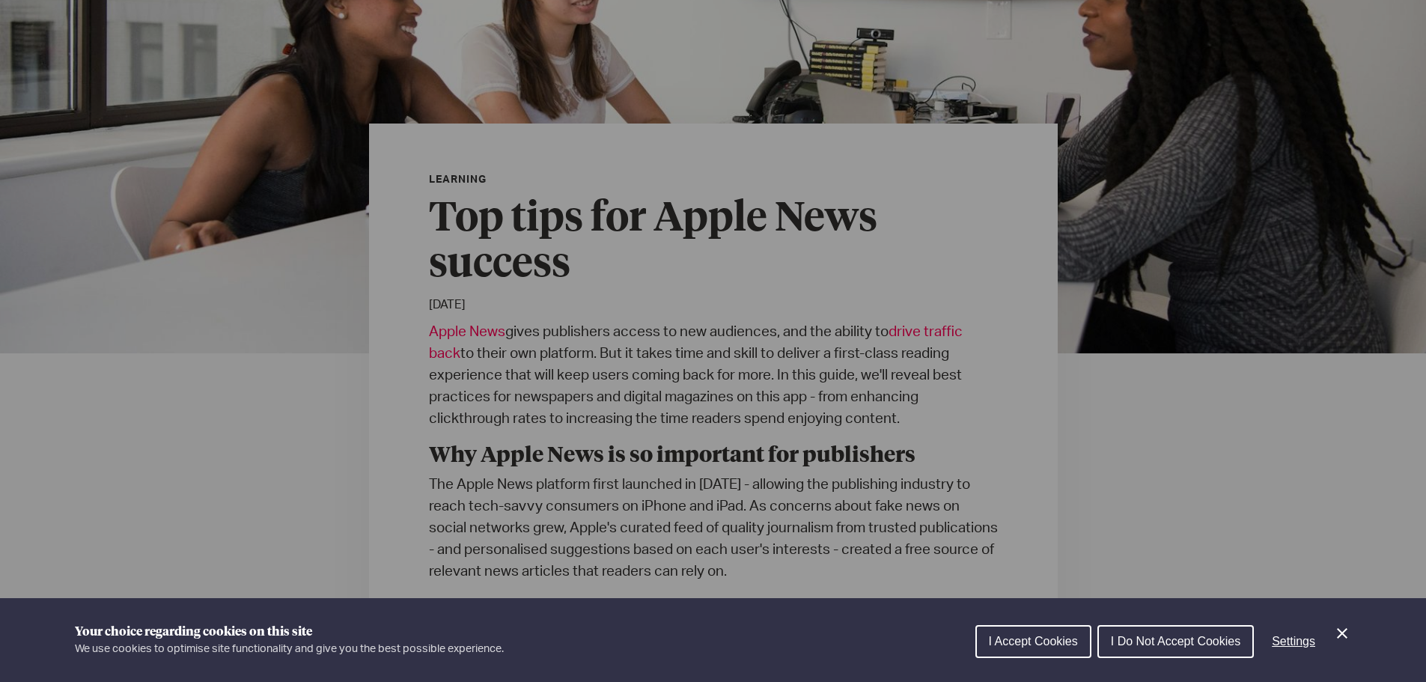
scroll to position [299, 0]
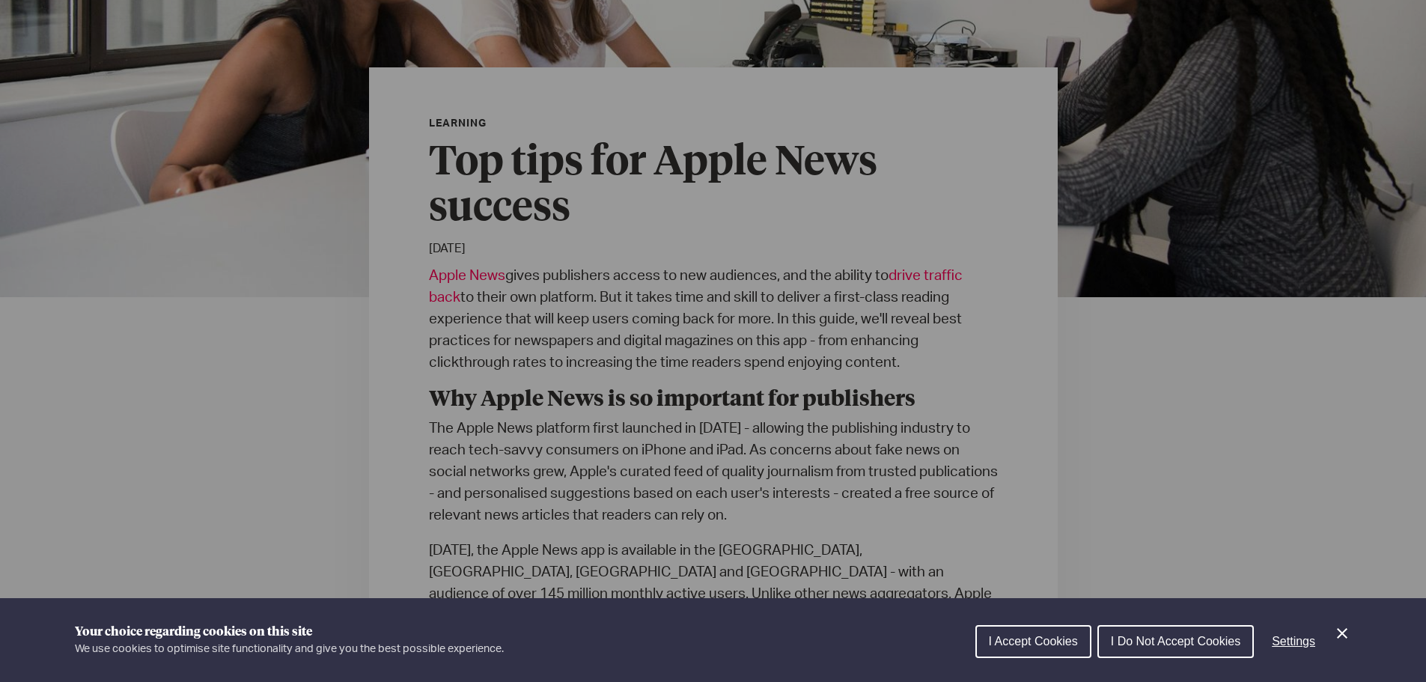
click at [1124, 645] on span "I Do Not Accept Cookies" at bounding box center [1176, 641] width 130 height 13
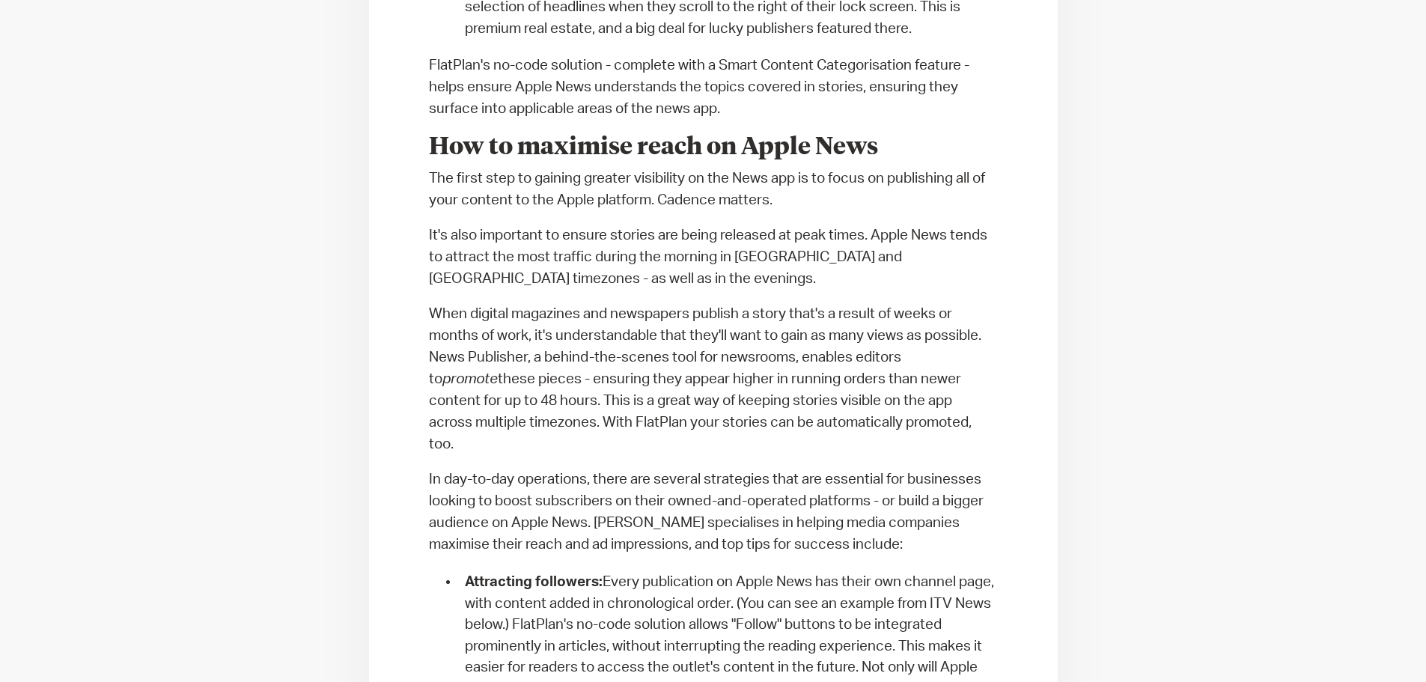
scroll to position [1947, 0]
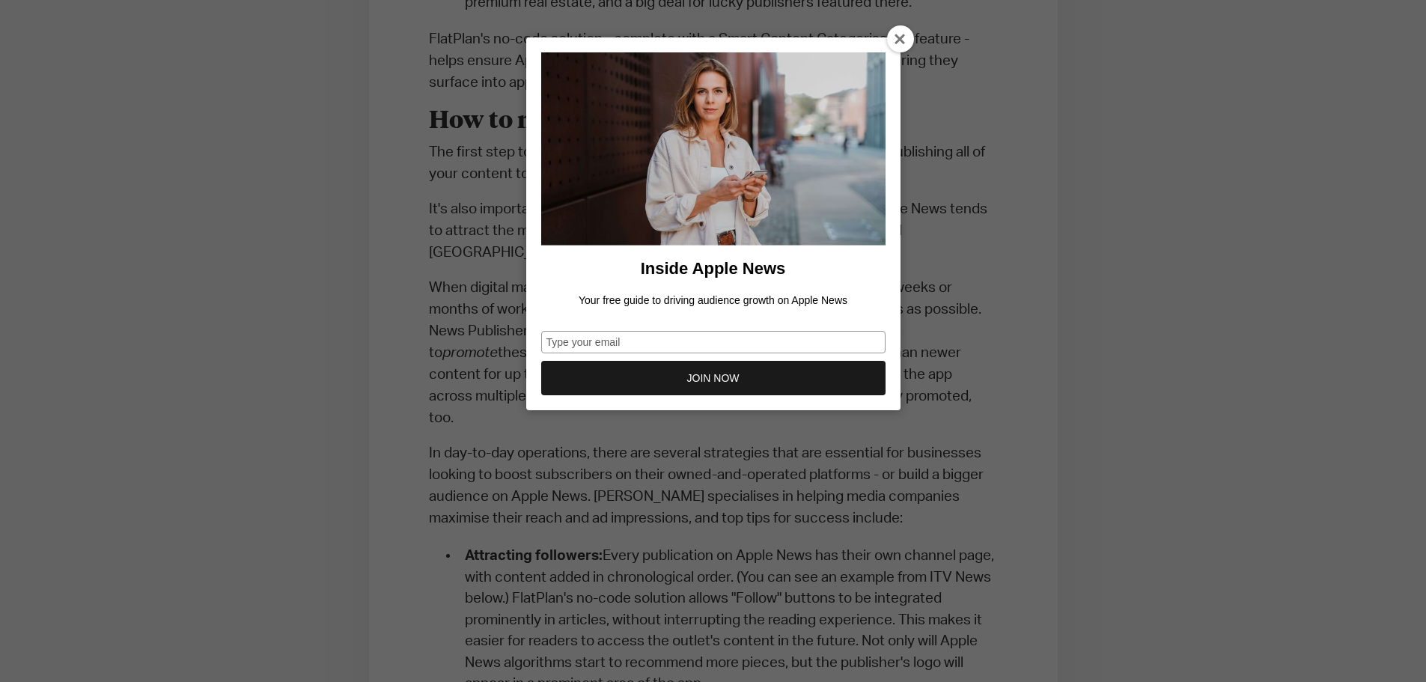
click at [893, 33] on div at bounding box center [900, 38] width 27 height 27
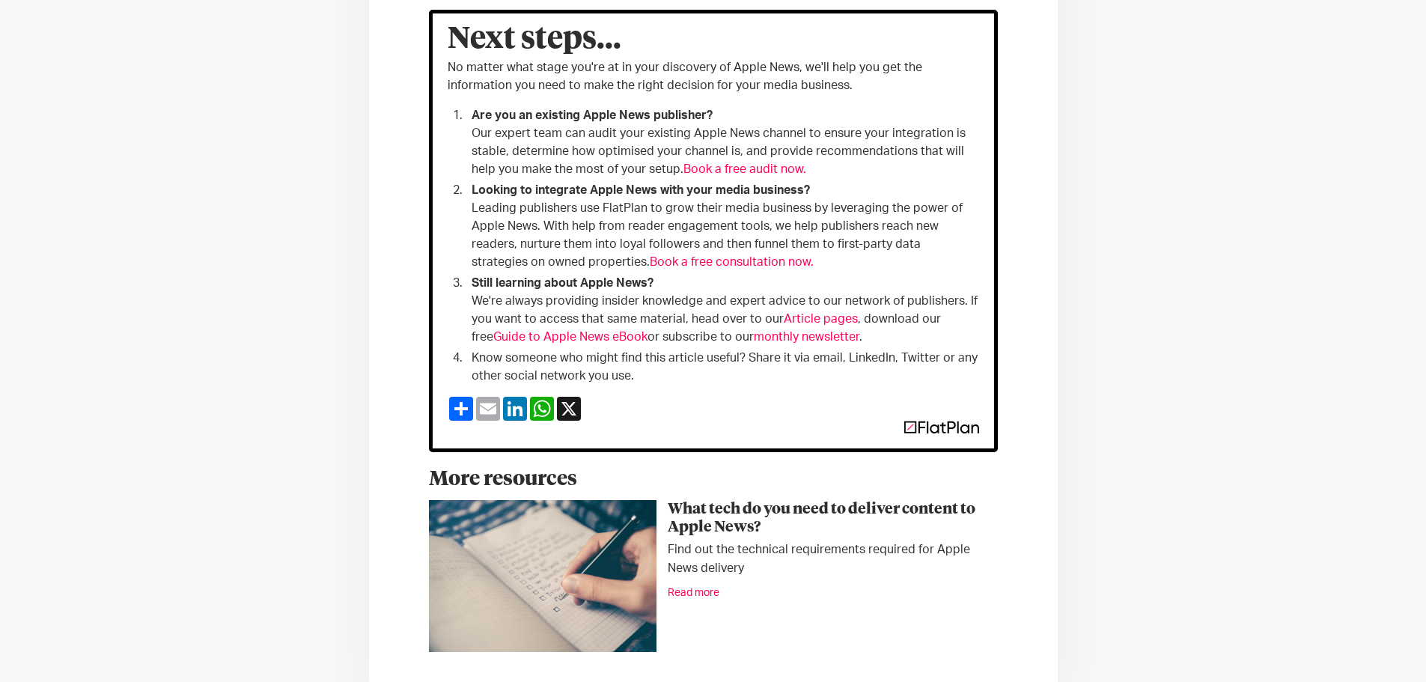
scroll to position [4567, 0]
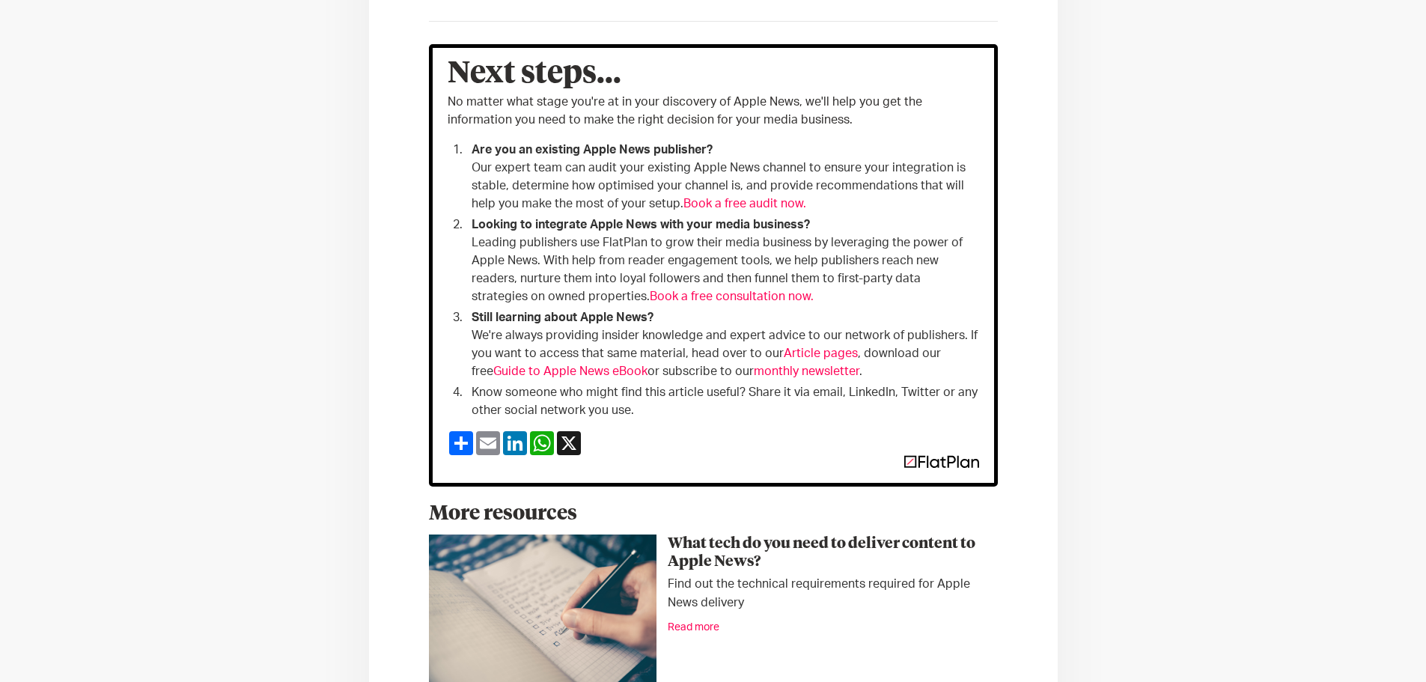
click at [801, 347] on link "Article pages" at bounding box center [821, 353] width 74 height 12
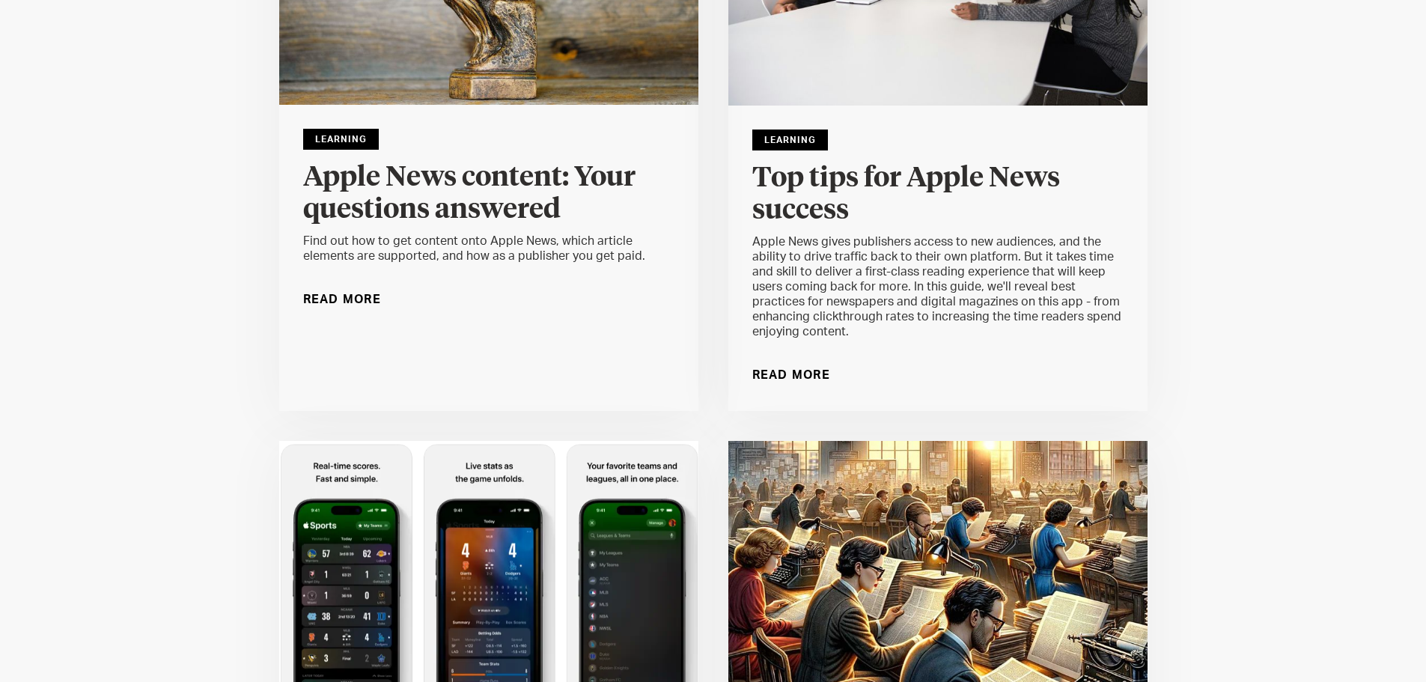
scroll to position [2278, 0]
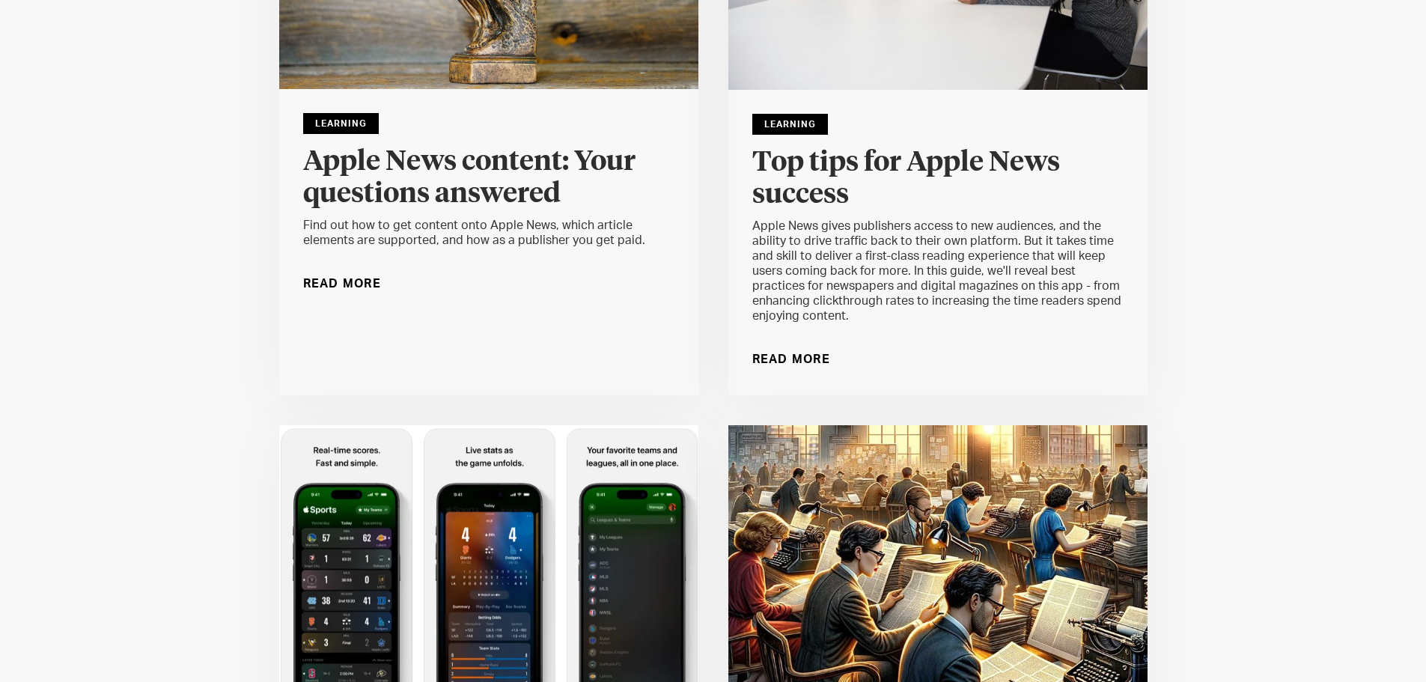
click at [767, 347] on div "Read More" at bounding box center [791, 359] width 79 height 24
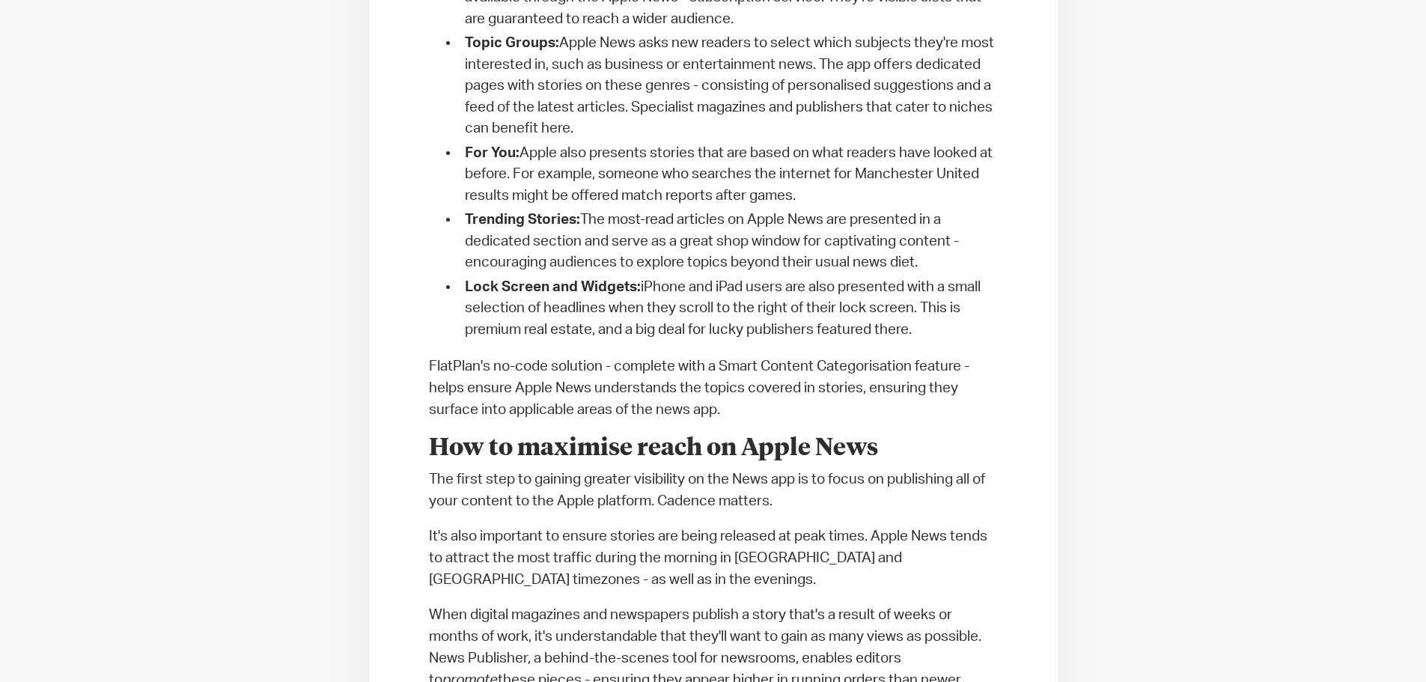
scroll to position [1625, 0]
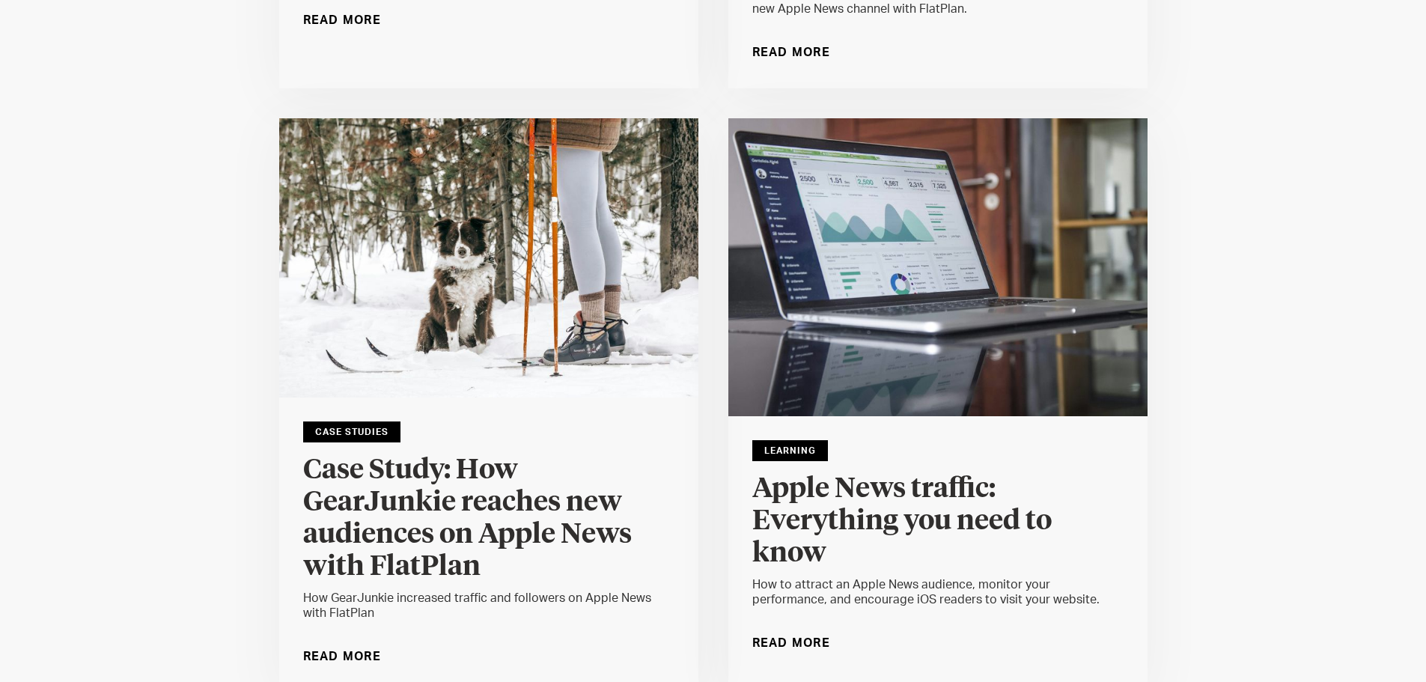
scroll to position [1348, 0]
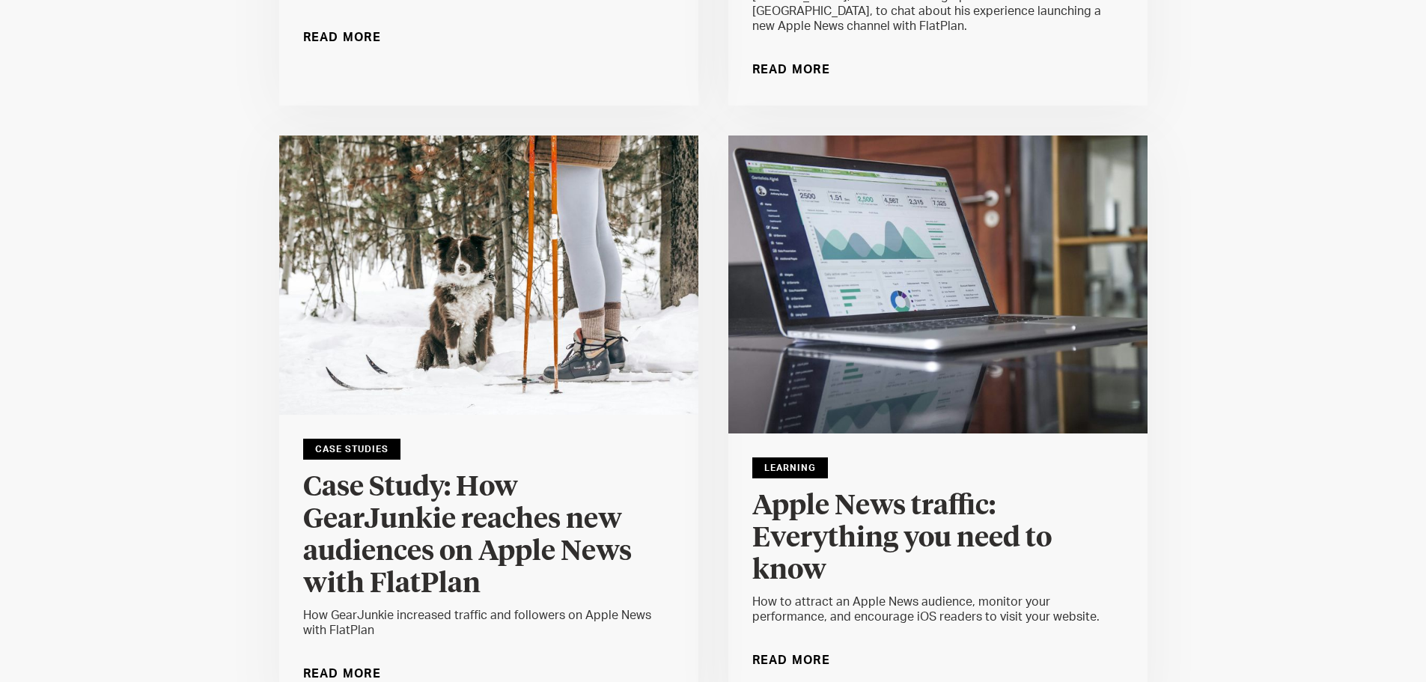
click at [794, 648] on div "Read More" at bounding box center [791, 660] width 79 height 24
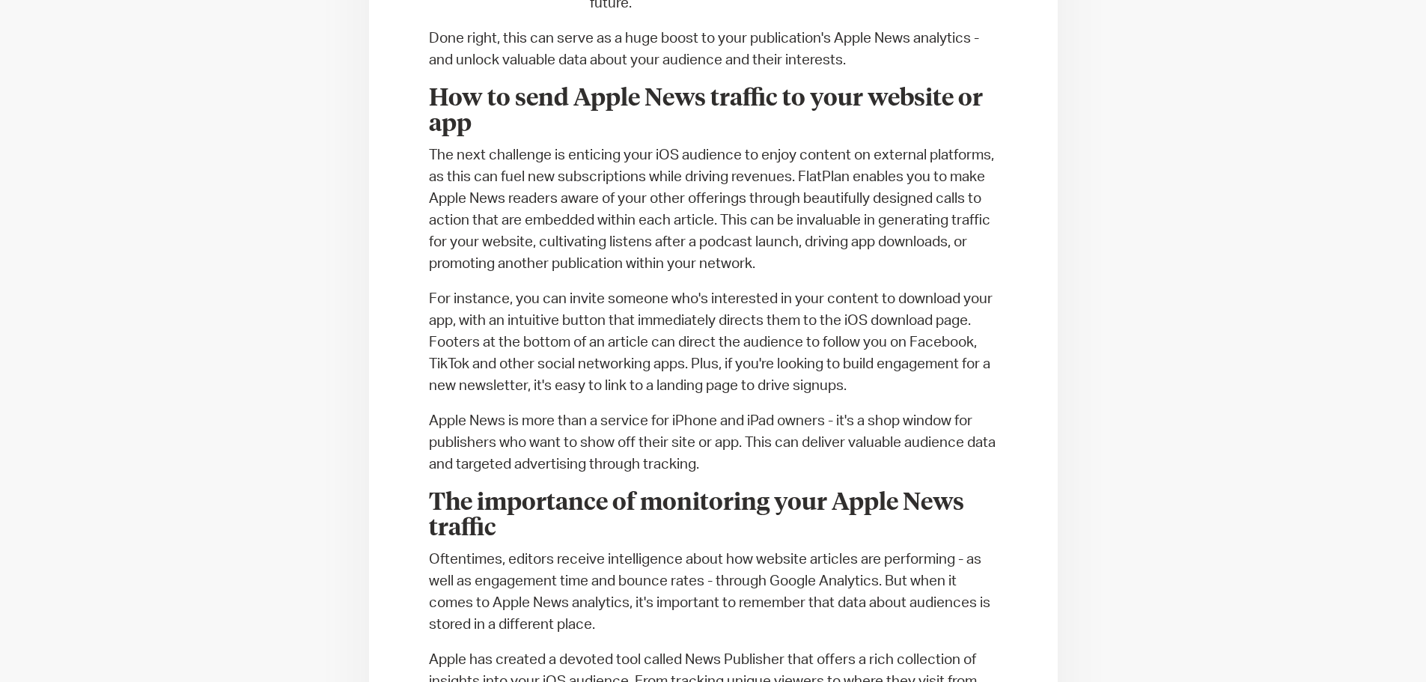
scroll to position [1458, 0]
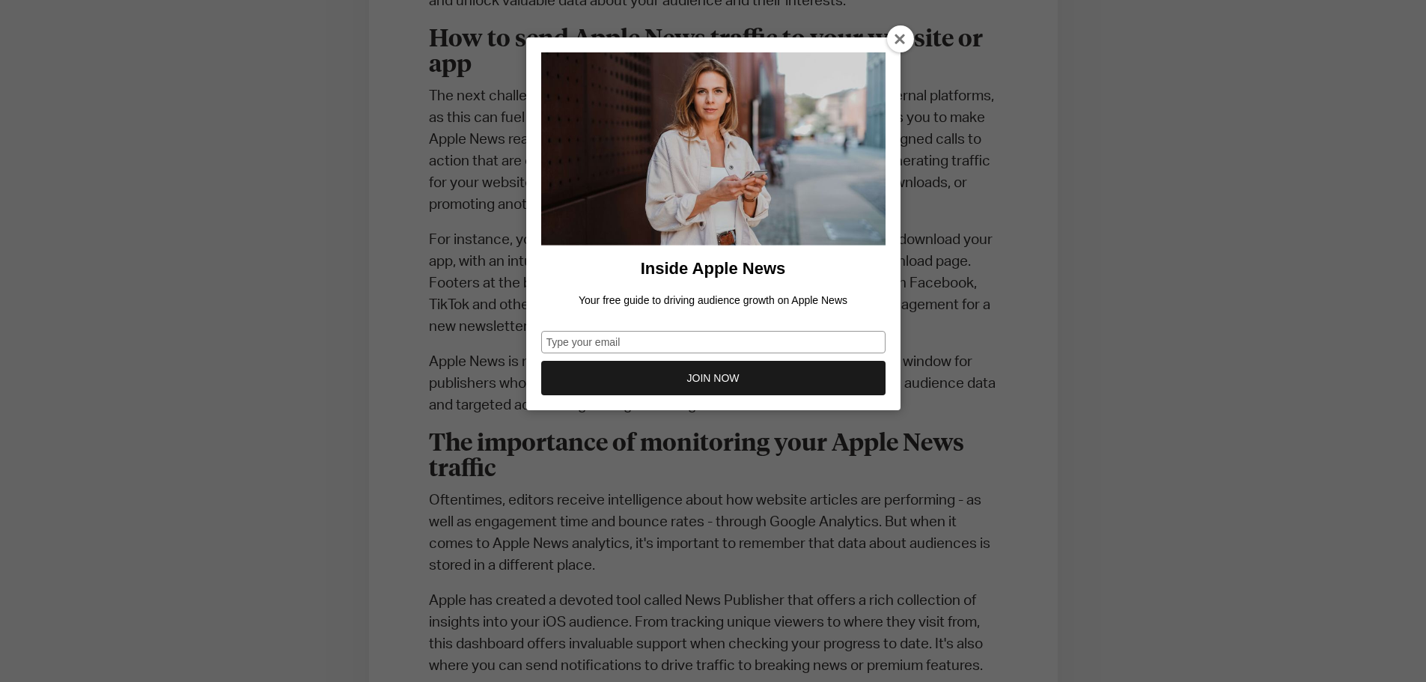
click at [895, 43] on icon at bounding box center [901, 40] width 12 height 12
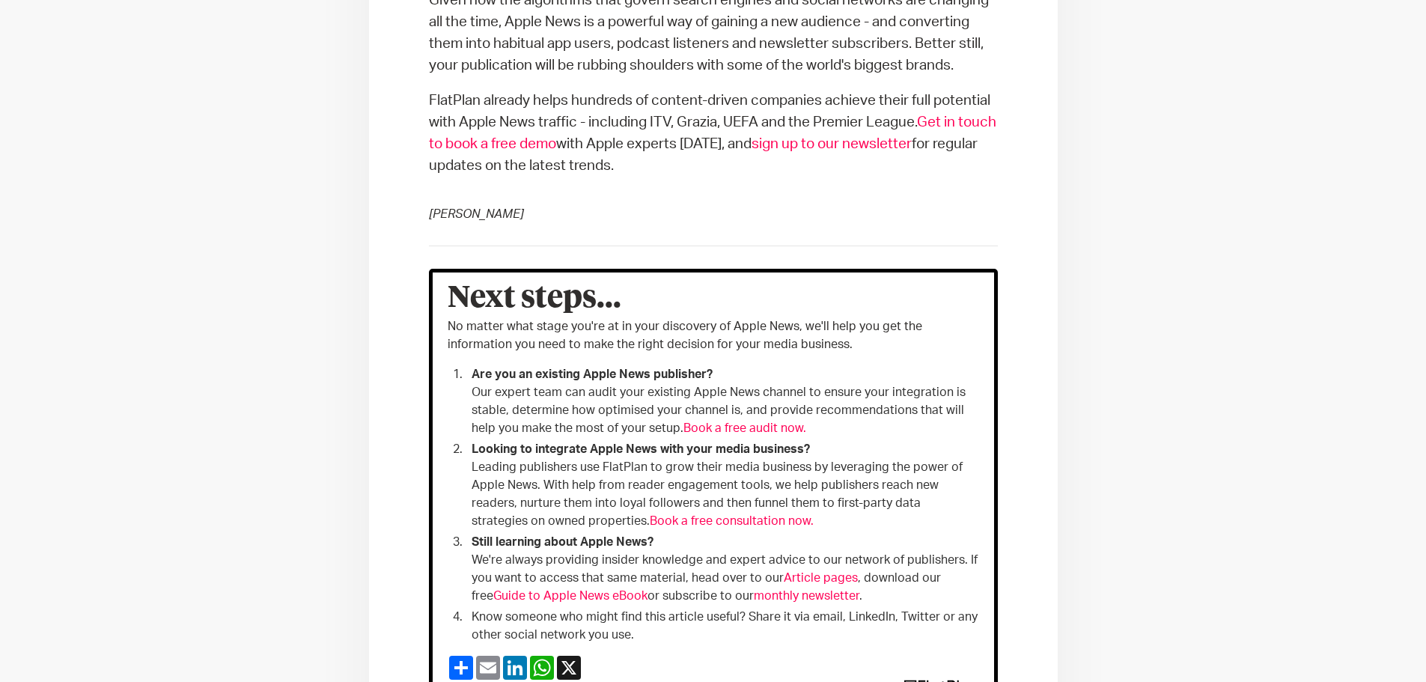
scroll to position [3106, 0]
